Goal: Obtain resource: Download file/media

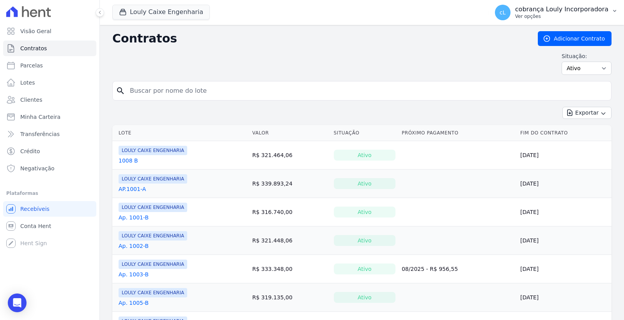
click at [589, 15] on p "Ver opções" at bounding box center [561, 16] width 93 height 6
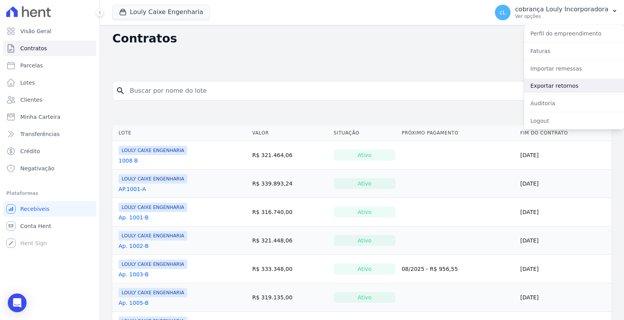
click at [558, 88] on link "Exportar retornos" at bounding box center [574, 86] width 100 height 14
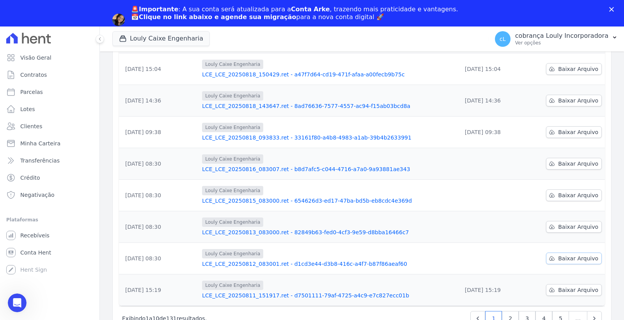
click at [558, 259] on span "Baixar Arquivo" at bounding box center [578, 259] width 40 height 8
click at [564, 229] on span "Baixar Arquivo" at bounding box center [578, 227] width 40 height 8
click at [567, 195] on span "Baixar Arquivo" at bounding box center [578, 196] width 40 height 8
click at [570, 164] on span "Baixar Arquivo" at bounding box center [578, 164] width 40 height 8
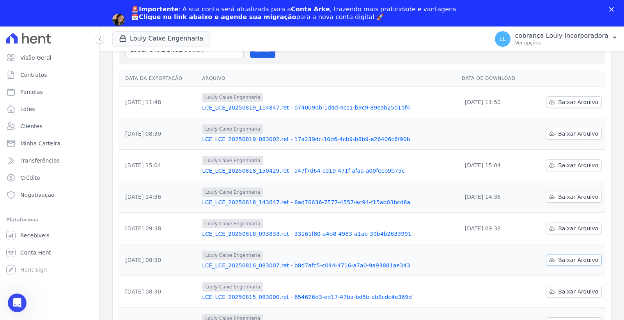
scroll to position [43, 0]
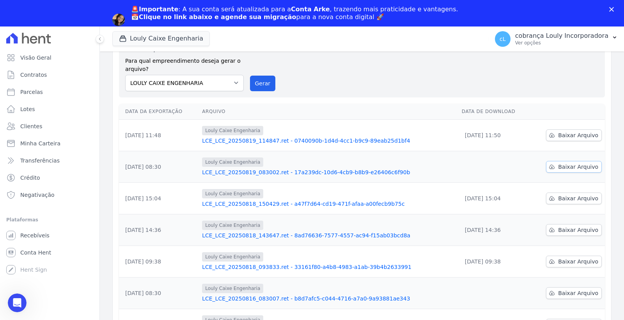
click at [570, 164] on span "Baixar Arquivo" at bounding box center [578, 167] width 40 height 8
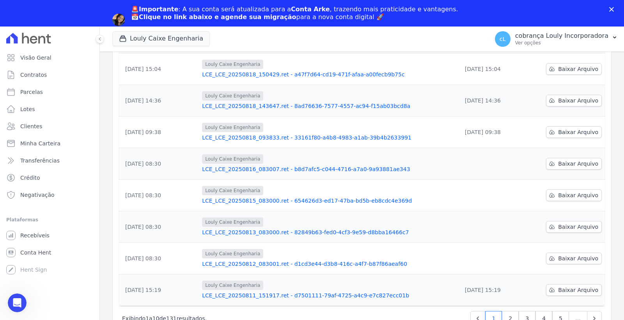
scroll to position [173, 0]
click at [507, 314] on link "2" at bounding box center [510, 318] width 17 height 15
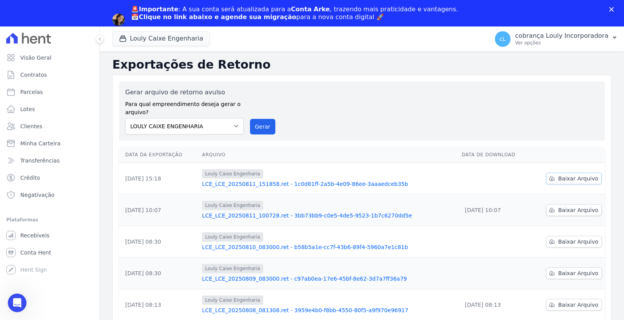
click at [574, 177] on span "Baixar Arquivo" at bounding box center [578, 179] width 40 height 8
click at [574, 241] on span "Baixar Arquivo" at bounding box center [578, 242] width 40 height 8
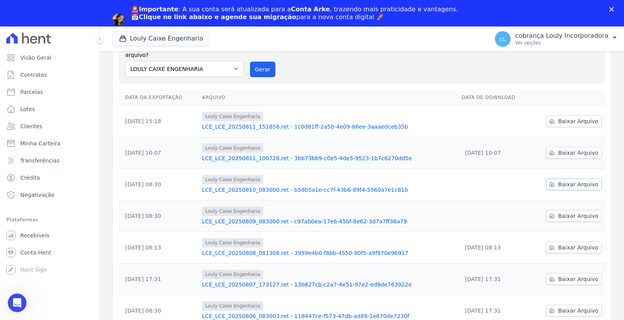
scroll to position [87, 0]
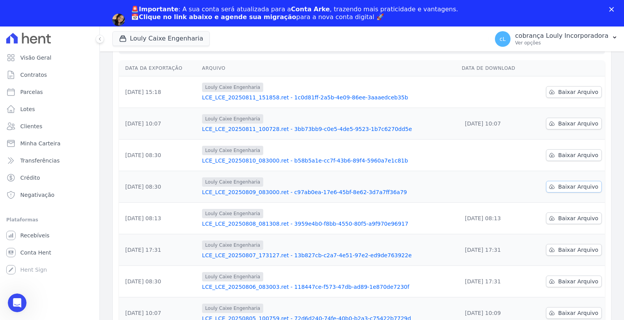
click at [575, 192] on link "Baixar Arquivo" at bounding box center [574, 187] width 56 height 12
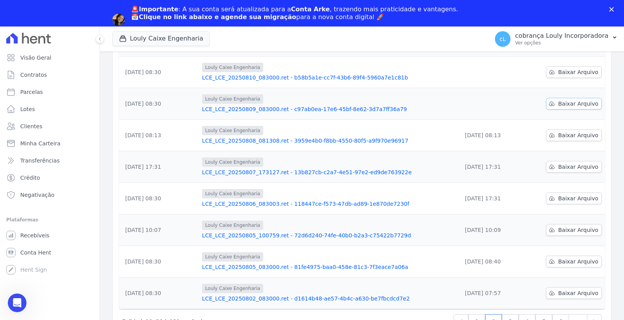
scroll to position [173, 0]
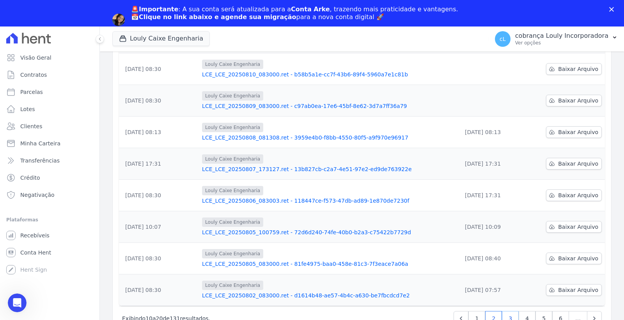
click at [505, 314] on link "3" at bounding box center [510, 318] width 17 height 15
drag, startPoint x: 48, startPoint y: 94, endPoint x: 69, endPoint y: 90, distance: 21.4
click at [48, 94] on link "Parcelas" at bounding box center [49, 92] width 93 height 16
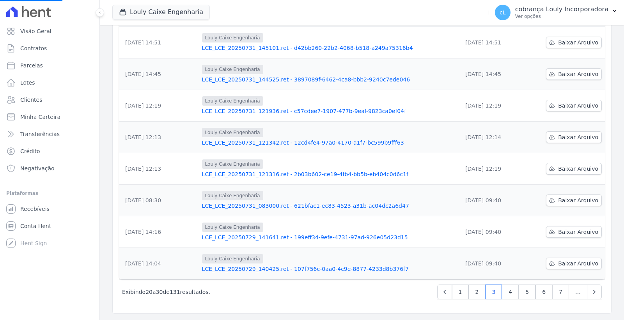
select select
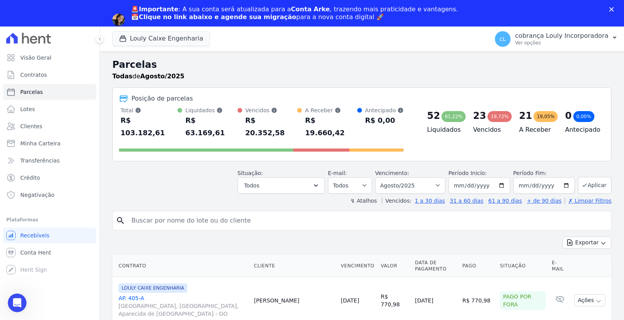
click at [179, 197] on div "↯ Atalhos Vencidos: 1 a 30 dias 31 a 60 dias 61 a 90 dias + de 90 dias ✗ Limpar…" at bounding box center [361, 201] width 499 height 8
click at [172, 213] on input "search" at bounding box center [367, 221] width 481 height 16
paste input "[PERSON_NAME] [PERSON_NAME]"
type input "[PERSON_NAME] [PERSON_NAME]"
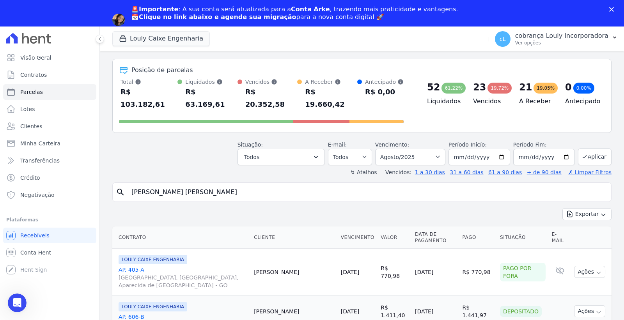
select select
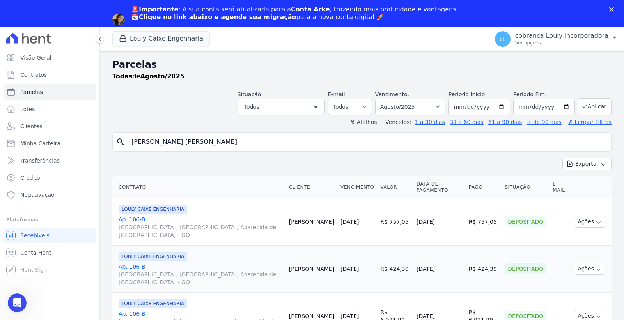
drag, startPoint x: 211, startPoint y: 142, endPoint x: 157, endPoint y: 155, distance: 55.0
click at [131, 142] on input "[PERSON_NAME] [PERSON_NAME]" at bounding box center [367, 142] width 481 height 16
click at [568, 40] on p "Ver opções" at bounding box center [561, 43] width 93 height 6
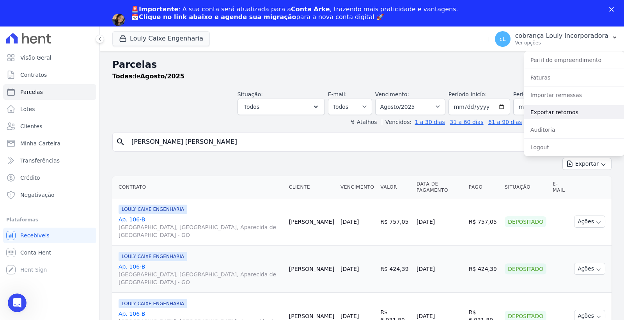
click at [561, 113] on link "Exportar retornos" at bounding box center [574, 112] width 100 height 14
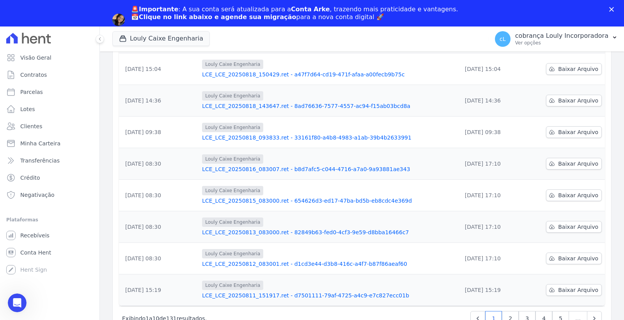
click at [612, 7] on icon "Fechar" at bounding box center [611, 9] width 5 height 5
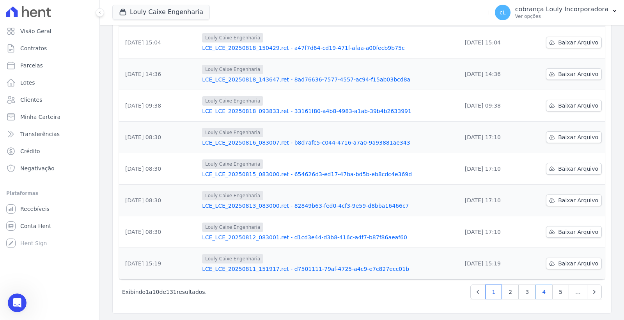
click at [542, 291] on link "4" at bounding box center [544, 292] width 17 height 15
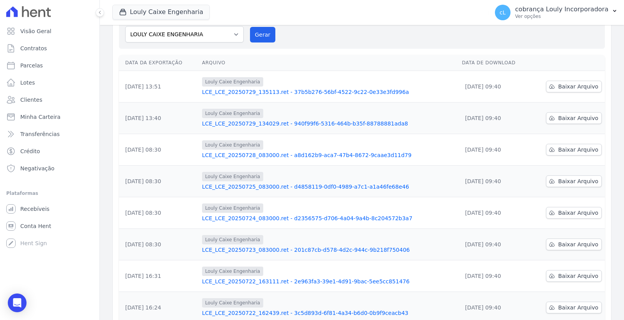
scroll to position [173, 0]
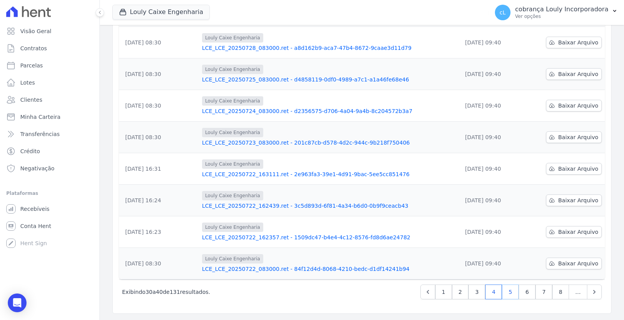
click at [507, 293] on link "5" at bounding box center [510, 292] width 17 height 15
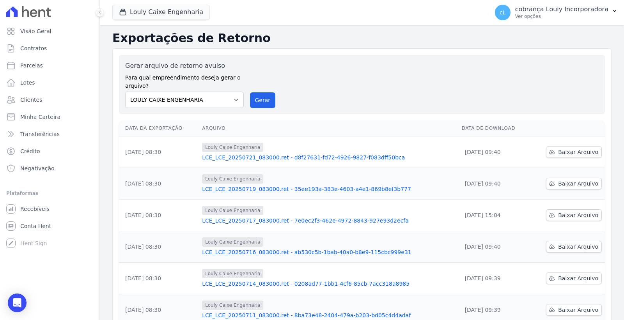
scroll to position [173, 0]
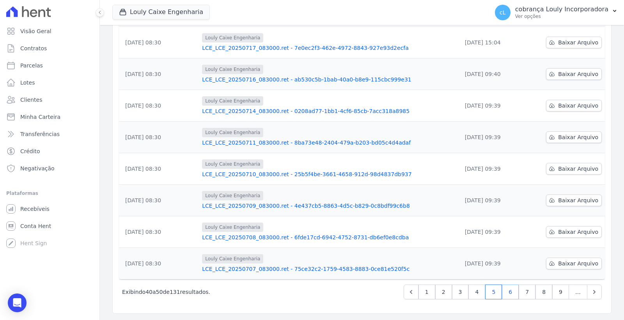
click at [507, 292] on link "6" at bounding box center [510, 292] width 17 height 15
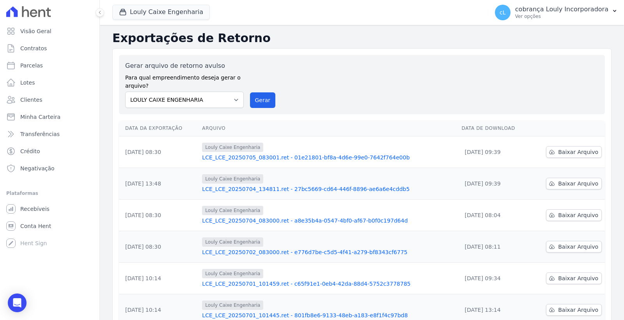
scroll to position [173, 0]
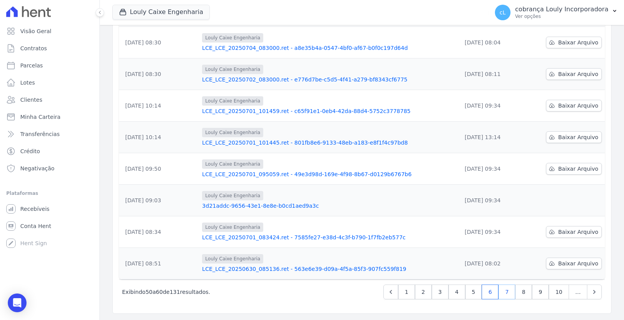
click at [504, 293] on link "7" at bounding box center [507, 292] width 17 height 15
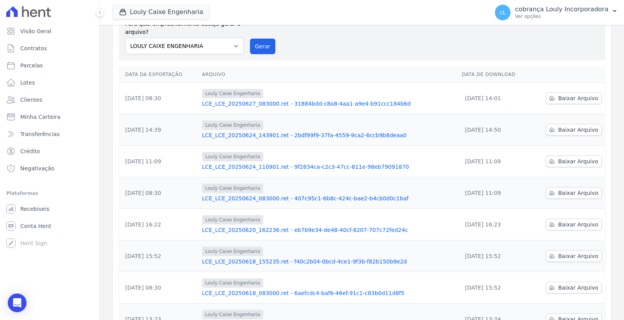
scroll to position [173, 0]
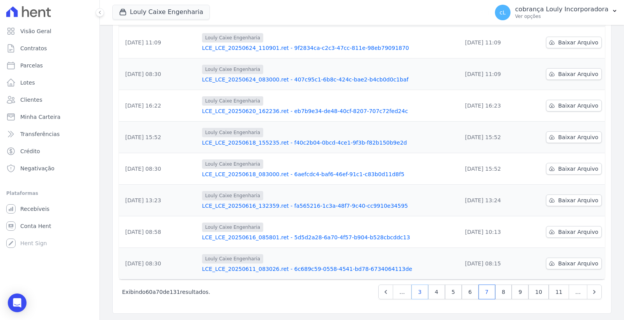
click at [418, 291] on link "3" at bounding box center [420, 292] width 17 height 15
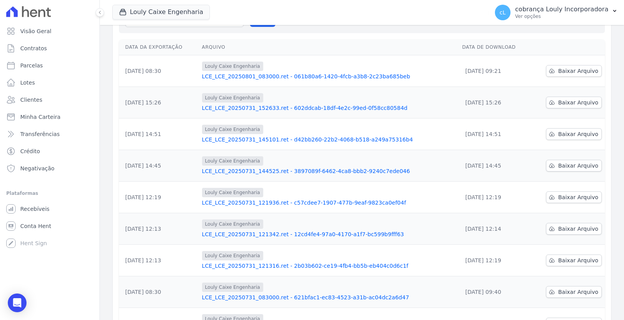
scroll to position [173, 0]
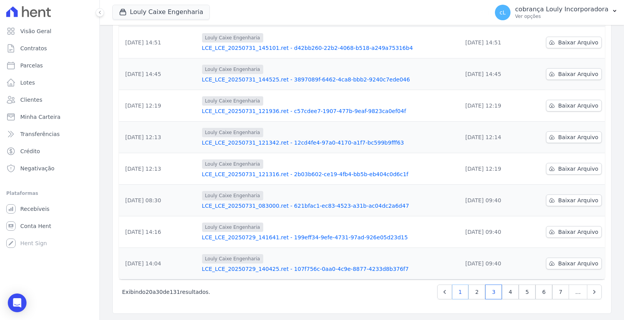
click at [458, 294] on link "1" at bounding box center [460, 292] width 17 height 15
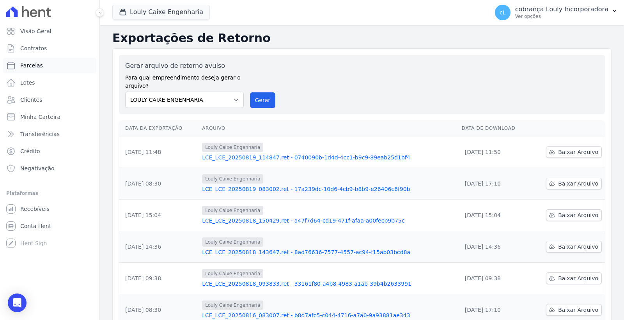
click at [46, 64] on link "Parcelas" at bounding box center [49, 66] width 93 height 16
select select
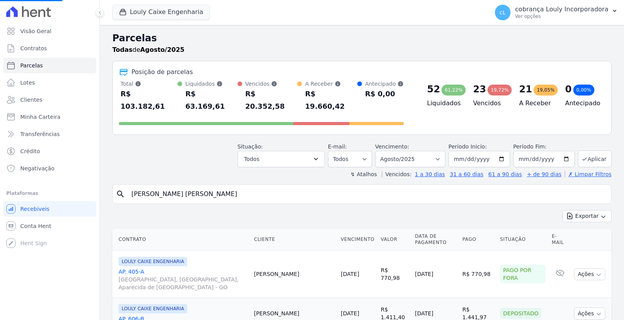
select select
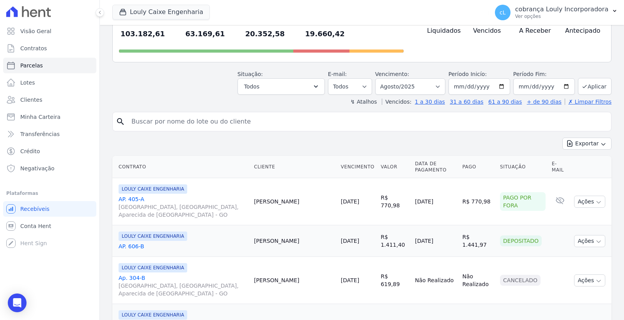
scroll to position [130, 0]
